Goal: Find specific page/section: Find specific page/section

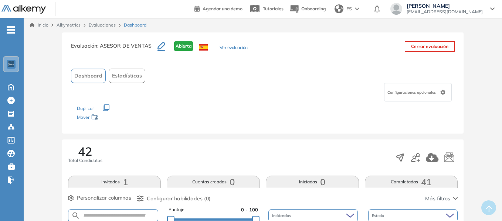
click at [45, 26] on link "Inicio" at bounding box center [39, 25] width 19 height 7
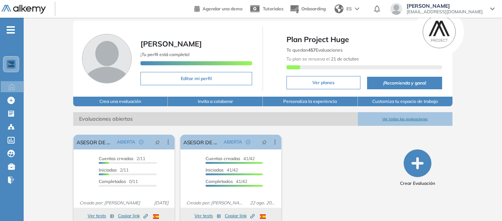
scroll to position [33, 0]
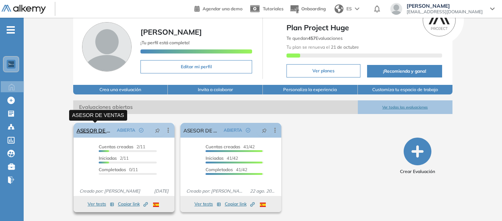
click at [95, 129] on link "ASESOR DE VENTAS" at bounding box center [95, 130] width 37 height 15
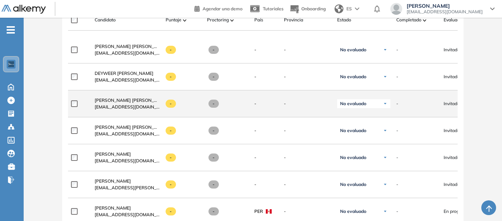
scroll to position [259, 0]
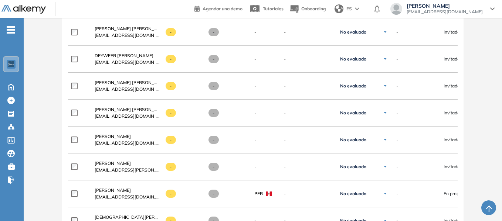
click at [475, 92] on div "Evaluación : ASESOR DE VENTAS Abierta Ver evaluación Cerrar evaluación Dashboar…" at bounding box center [263, 117] width 472 height 687
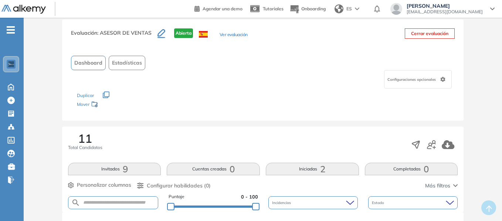
scroll to position [0, 0]
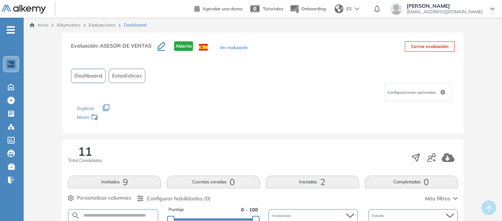
click at [318, 80] on div "Dashboard Estadísticas" at bounding box center [263, 76] width 384 height 14
click at [314, 25] on div "Inicio Alkymetrics Evaluaciones Dashboard" at bounding box center [263, 25] width 467 height 7
click at [104, 24] on link "Evaluaciones" at bounding box center [102, 25] width 27 height 6
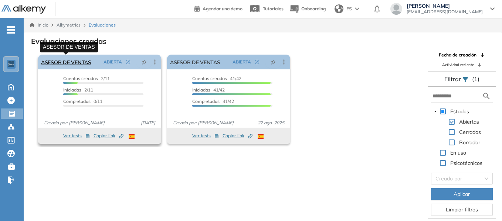
click at [75, 63] on link "ASESOR DE VENTAS" at bounding box center [66, 62] width 50 height 15
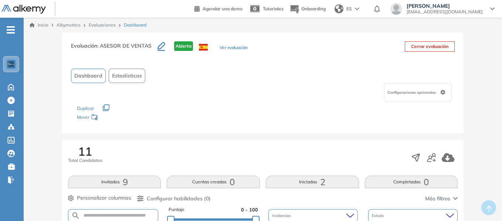
click at [99, 25] on link "Evaluaciones" at bounding box center [102, 25] width 27 height 6
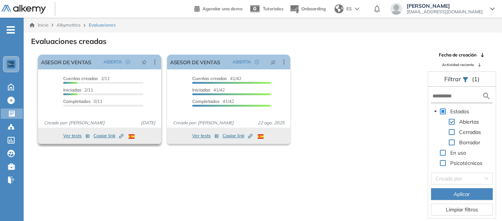
click at [76, 137] on button "Ver tests" at bounding box center [76, 136] width 27 height 9
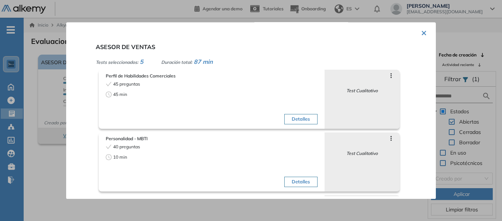
click at [421, 34] on button "×" at bounding box center [424, 32] width 6 height 14
